Goal: Task Accomplishment & Management: Complete application form

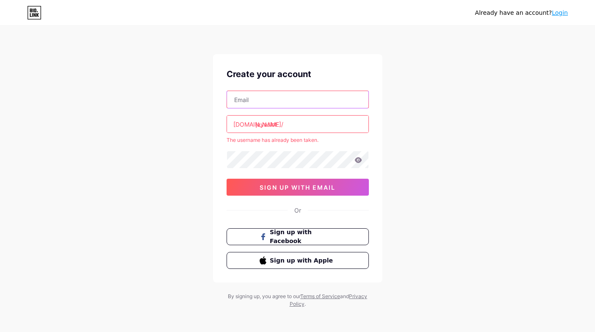
click at [277, 102] on input "text" at bounding box center [298, 99] width 142 height 17
type input "[EMAIL_ADDRESS][DOMAIN_NAME]"
click at [293, 127] on input "jayaslot" at bounding box center [298, 124] width 142 height 17
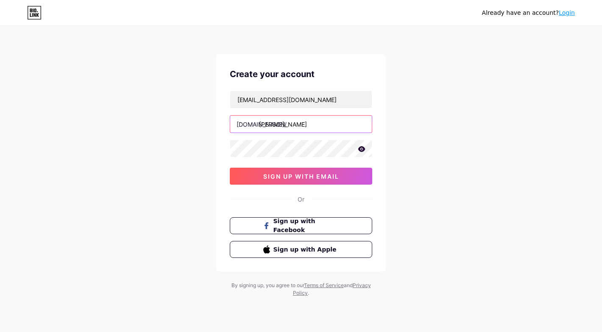
type input "[PERSON_NAME]"
click at [430, 100] on div "Already have an account? Login Create your account [EMAIL_ADDRESS][DOMAIN_NAME]…" at bounding box center [301, 162] width 602 height 324
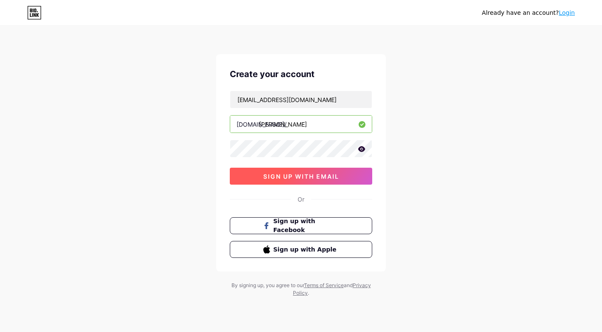
click at [316, 176] on span "sign up with email" at bounding box center [301, 176] width 76 height 7
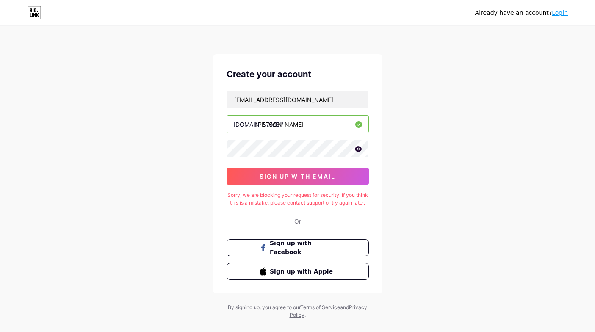
click at [223, 208] on div "Create your account [EMAIL_ADDRESS][DOMAIN_NAME] [DOMAIN_NAME]/ jayaslott 0cAFc…" at bounding box center [297, 173] width 169 height 239
click at [232, 200] on div "Sorry, we are blocking your request for security. If you think this is a mistak…" at bounding box center [298, 199] width 142 height 15
copy div "Sorry, we are blocking your request for security. If you think this is a mistak…"
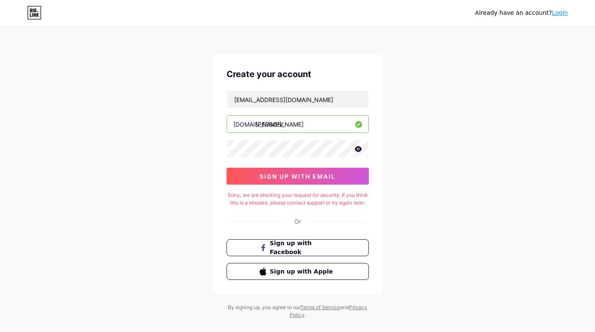
click at [399, 107] on div "Already have an account? Login Create your account [EMAIL_ADDRESS][DOMAIN_NAME]…" at bounding box center [297, 173] width 595 height 346
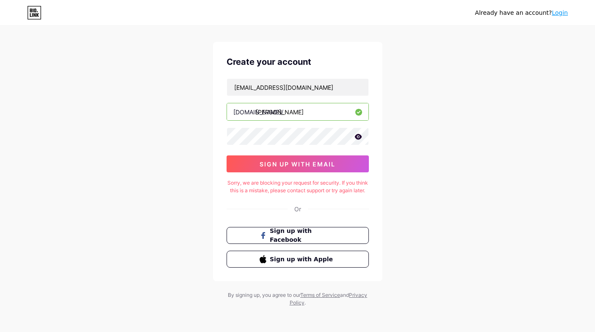
scroll to position [22, 0]
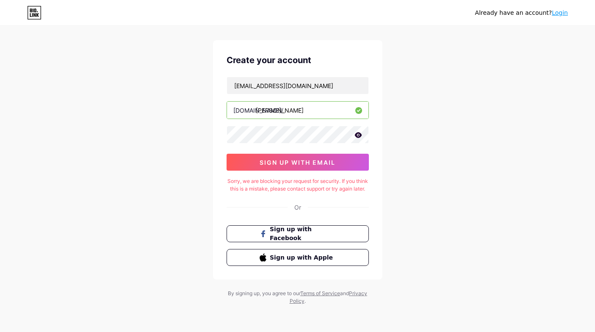
click at [333, 290] on link "Terms of Service" at bounding box center [320, 293] width 40 height 6
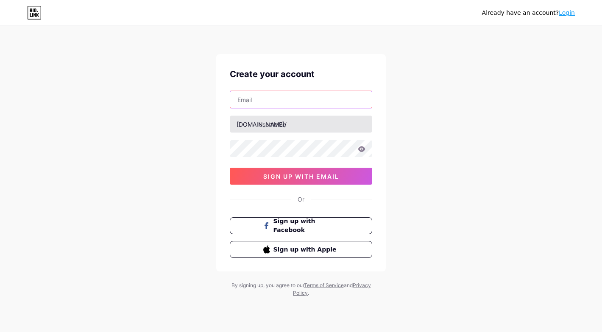
type input "[EMAIL_ADDRESS][DOMAIN_NAME]"
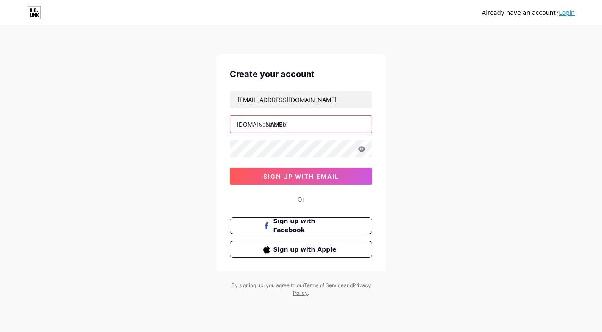
click at [285, 128] on input "text" at bounding box center [301, 124] width 142 height 17
type input "s"
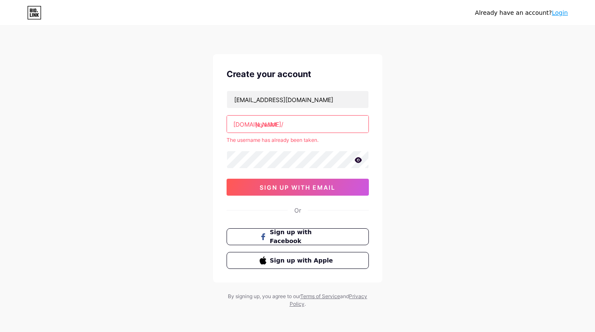
click at [511, 105] on div "Already have an account? Login Create your account [EMAIL_ADDRESS][DOMAIN_NAME]…" at bounding box center [297, 167] width 595 height 335
click at [295, 119] on input "jayaslot" at bounding box center [298, 124] width 142 height 17
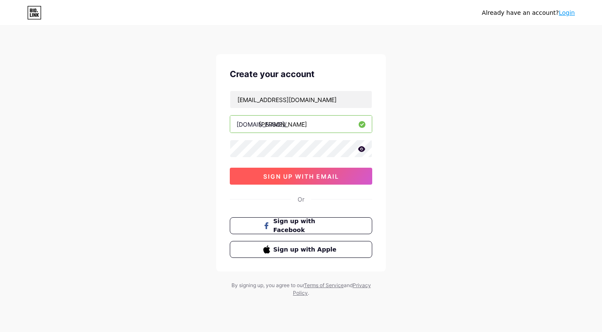
type input "[PERSON_NAME]"
click at [271, 178] on span "sign up with email" at bounding box center [301, 176] width 76 height 7
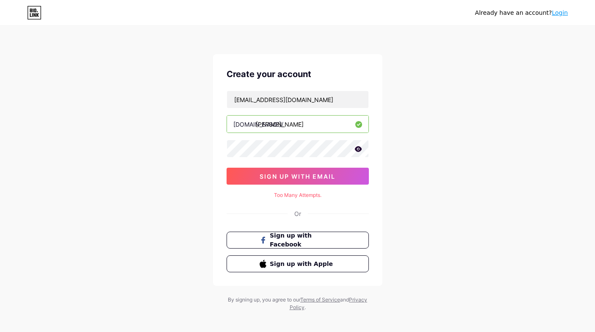
click at [280, 188] on div "Create your account luanaarisha40@gmail.com bio.link/ jayaslott sign up with em…" at bounding box center [297, 170] width 169 height 232
click at [283, 194] on div "Too Many Attempts." at bounding box center [298, 196] width 142 height 8
click at [284, 194] on div "Too Many Attempts." at bounding box center [298, 196] width 142 height 8
copy div "Too Many Attempts."
